Goal: Transaction & Acquisition: Purchase product/service

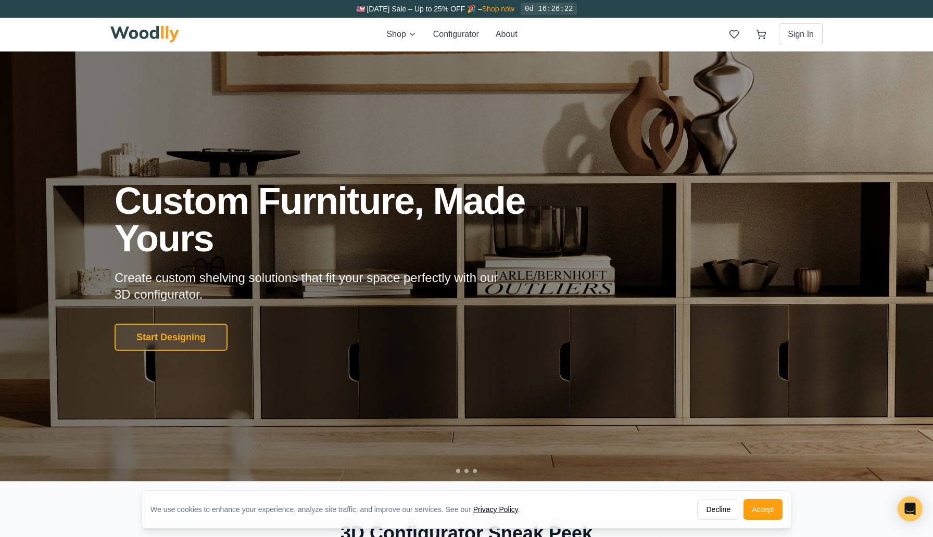
click at [497, 6] on link "Shop now" at bounding box center [498, 9] width 32 height 8
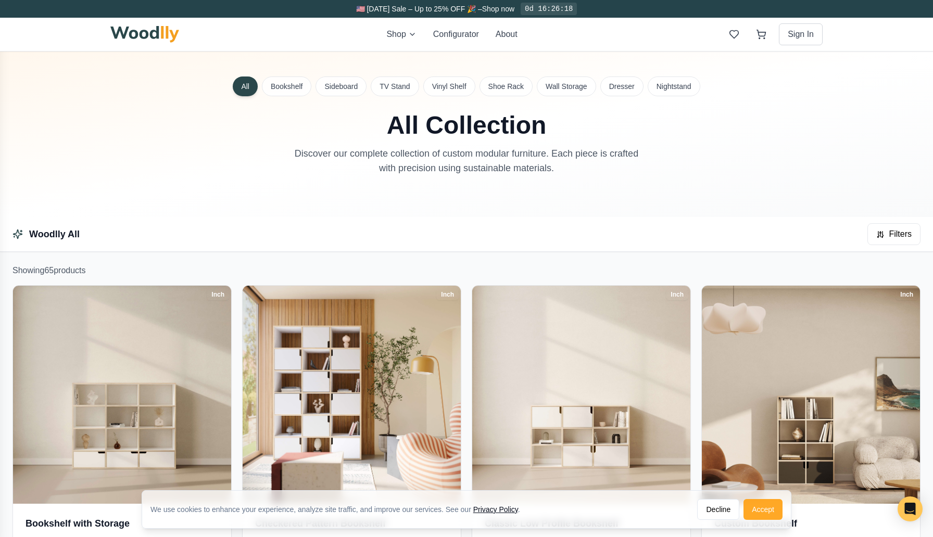
click at [761, 512] on button "Accept" at bounding box center [762, 509] width 39 height 21
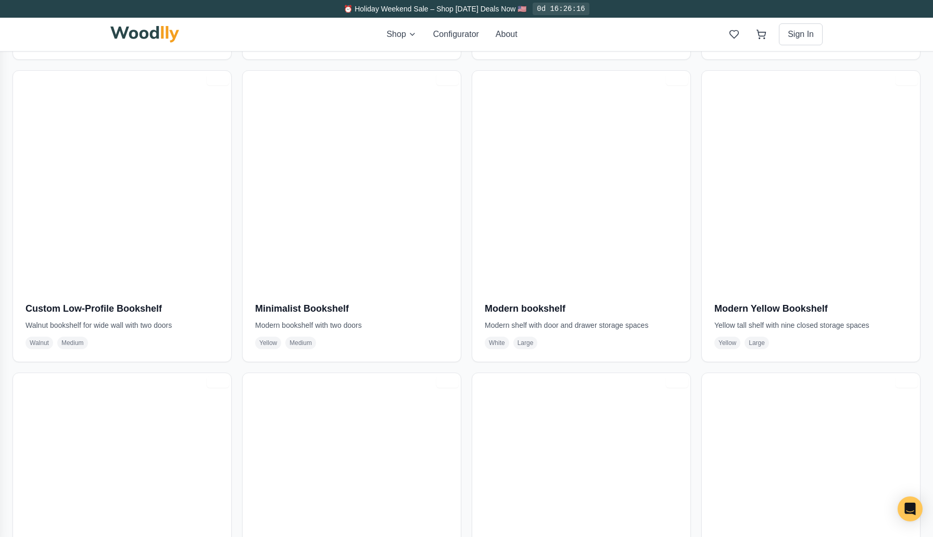
scroll to position [547, 0]
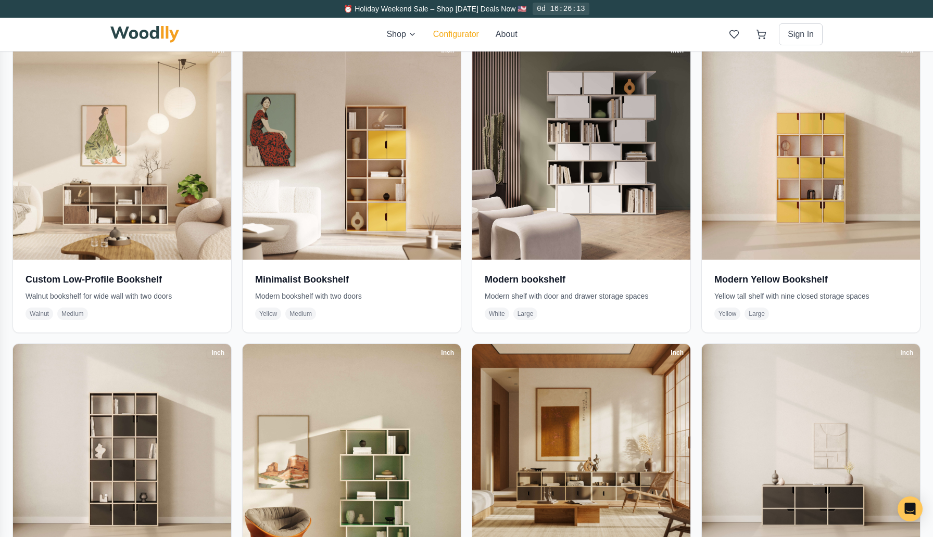
click at [451, 32] on button "Configurator" at bounding box center [456, 34] width 46 height 12
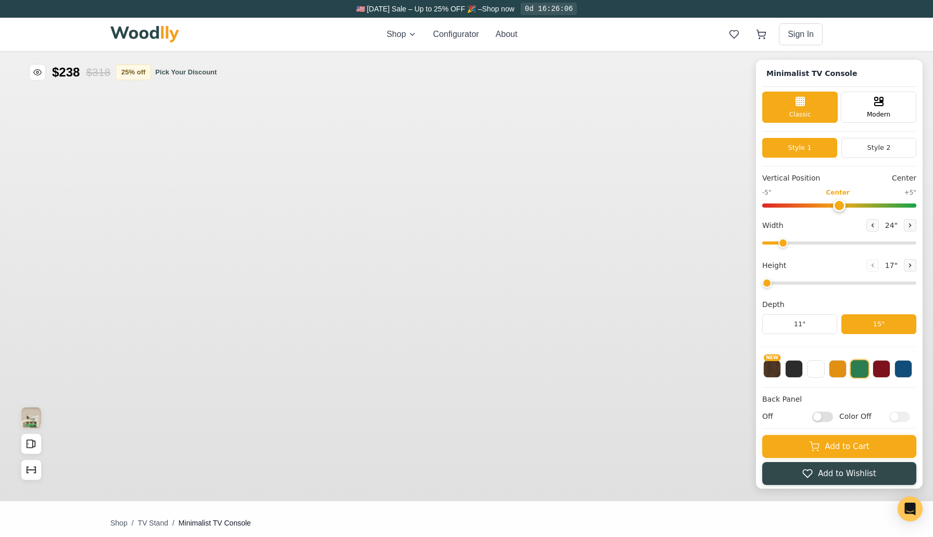
type input "63"
type input "2"
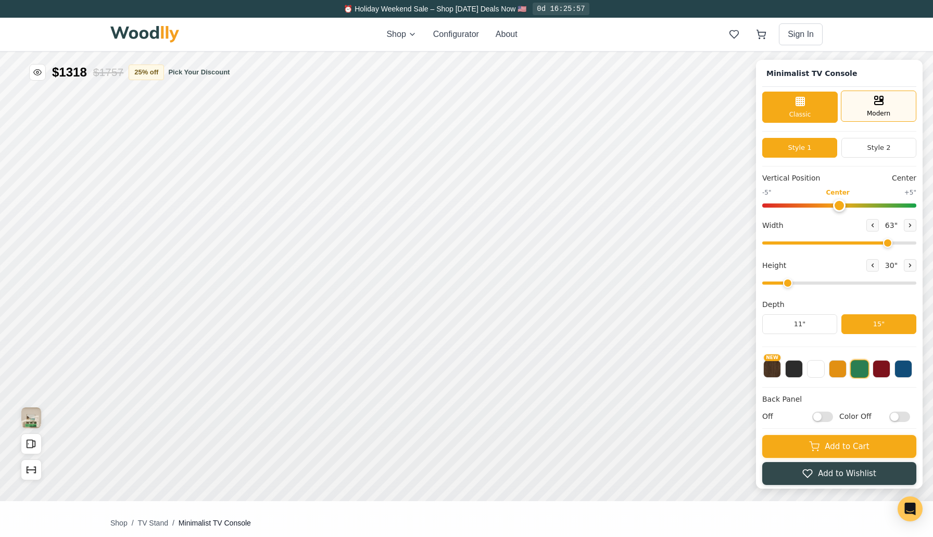
click at [881, 118] on div "Modern" at bounding box center [878, 106] width 75 height 31
click at [801, 116] on span "Classic" at bounding box center [800, 113] width 22 height 9
